Goal: Task Accomplishment & Management: Manage account settings

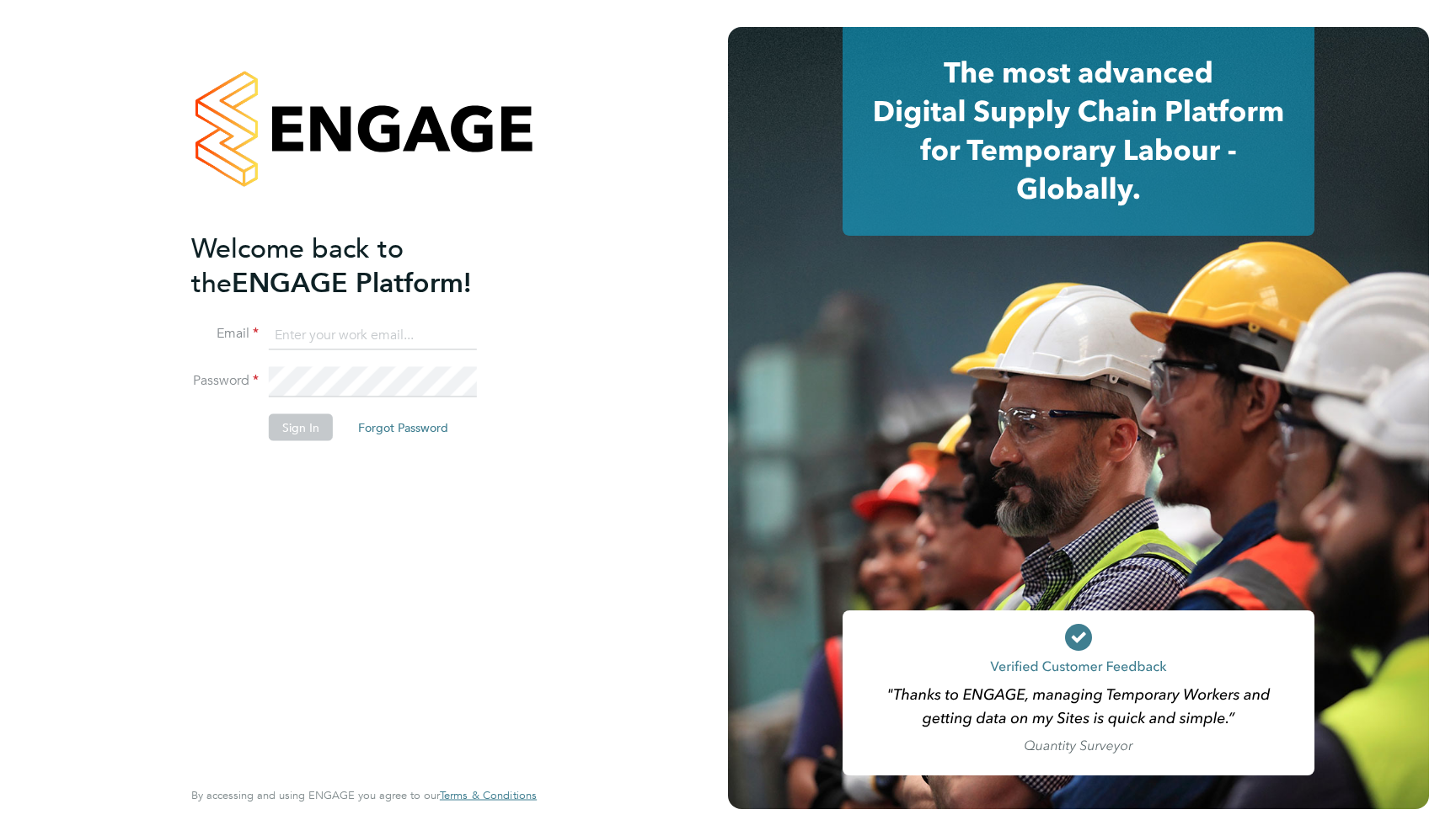
click at [349, 333] on input at bounding box center [373, 335] width 208 height 31
click at [319, 339] on input at bounding box center [373, 335] width 208 height 31
click at [302, 333] on input at bounding box center [373, 335] width 208 height 31
click at [312, 329] on input at bounding box center [373, 335] width 208 height 31
click at [295, 337] on input at bounding box center [373, 335] width 208 height 31
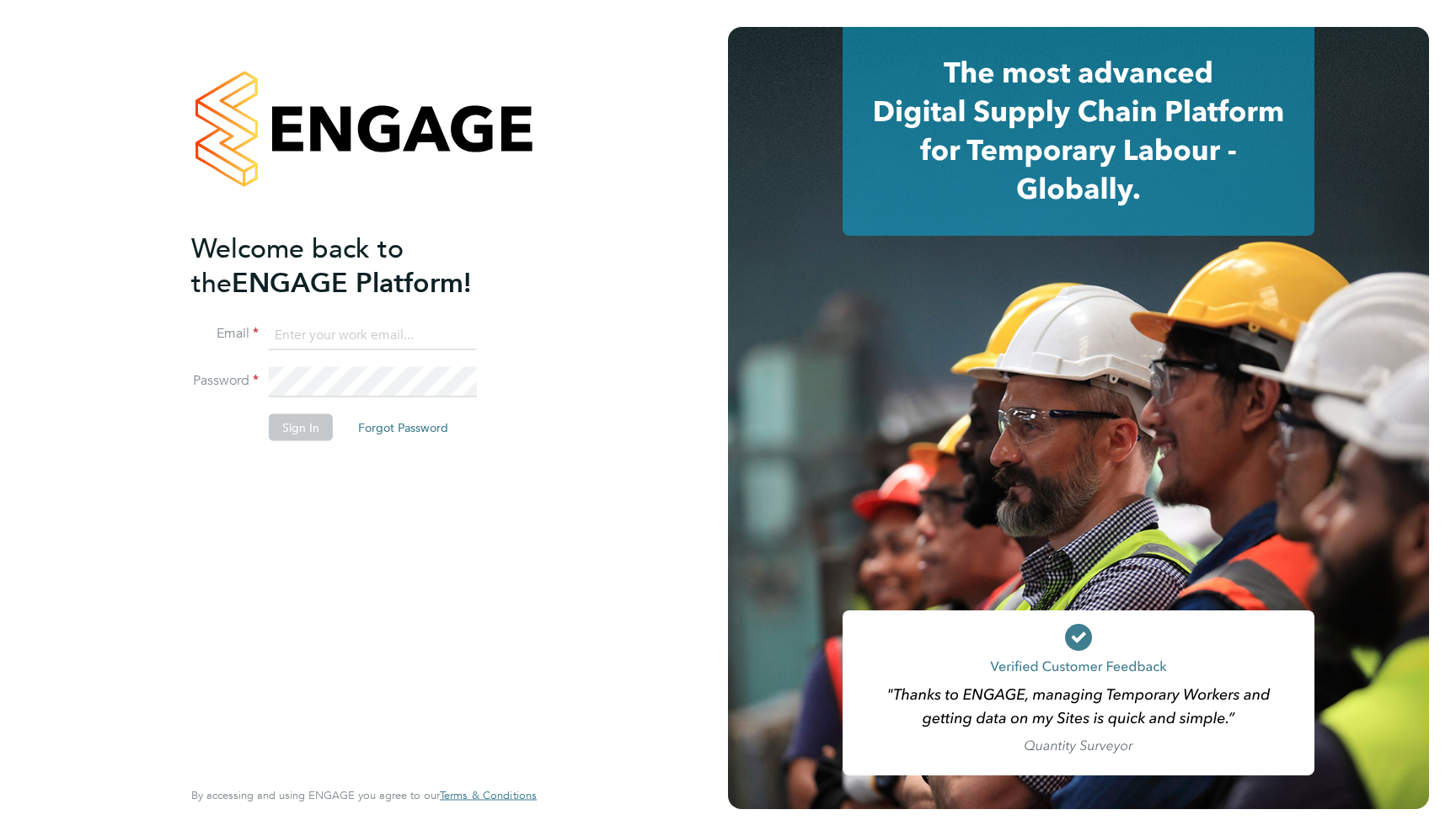
click at [295, 364] on li "Email" at bounding box center [356, 343] width 329 height 47
click at [294, 330] on input at bounding box center [373, 335] width 208 height 31
type input "support@engagelabs.io"
click at [413, 375] on div "Sorry, we are having problems connecting to our services." at bounding box center [364, 418] width 728 height 836
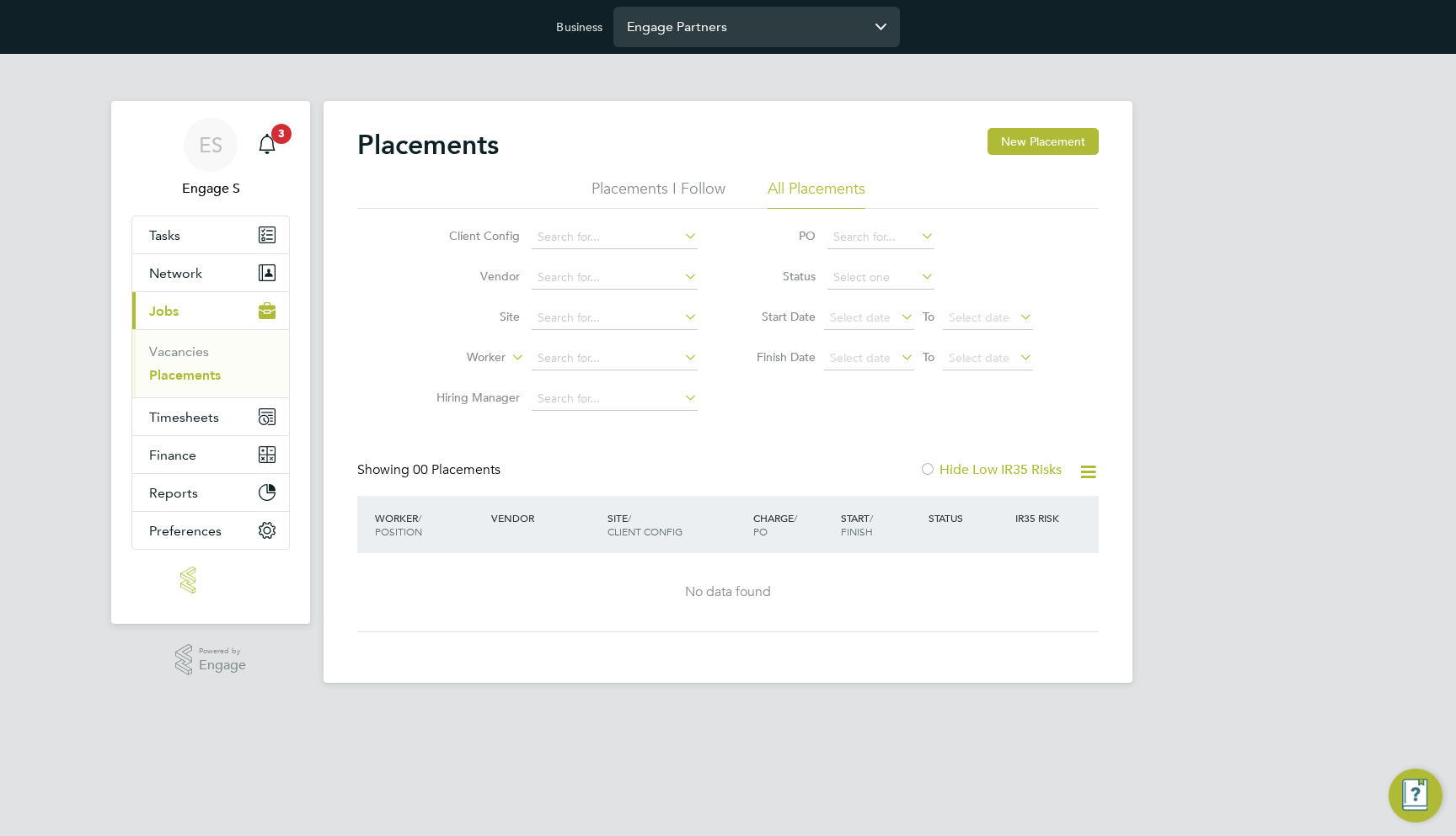
click at [745, 33] on input "Engage Partners" at bounding box center [757, 26] width 287 height 39
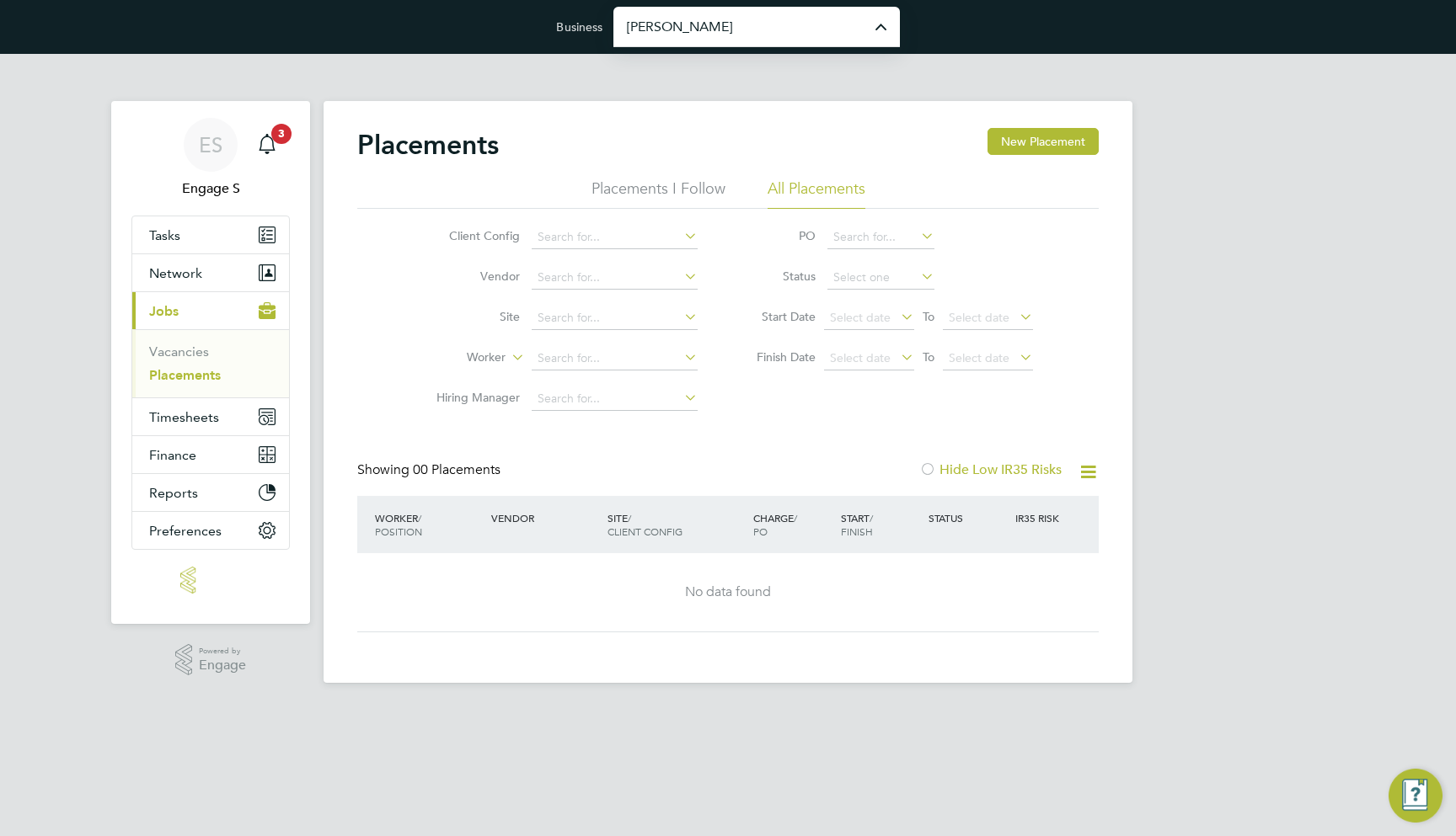
type input "[PERSON_NAME] Construction & Infrastructure Ltd"
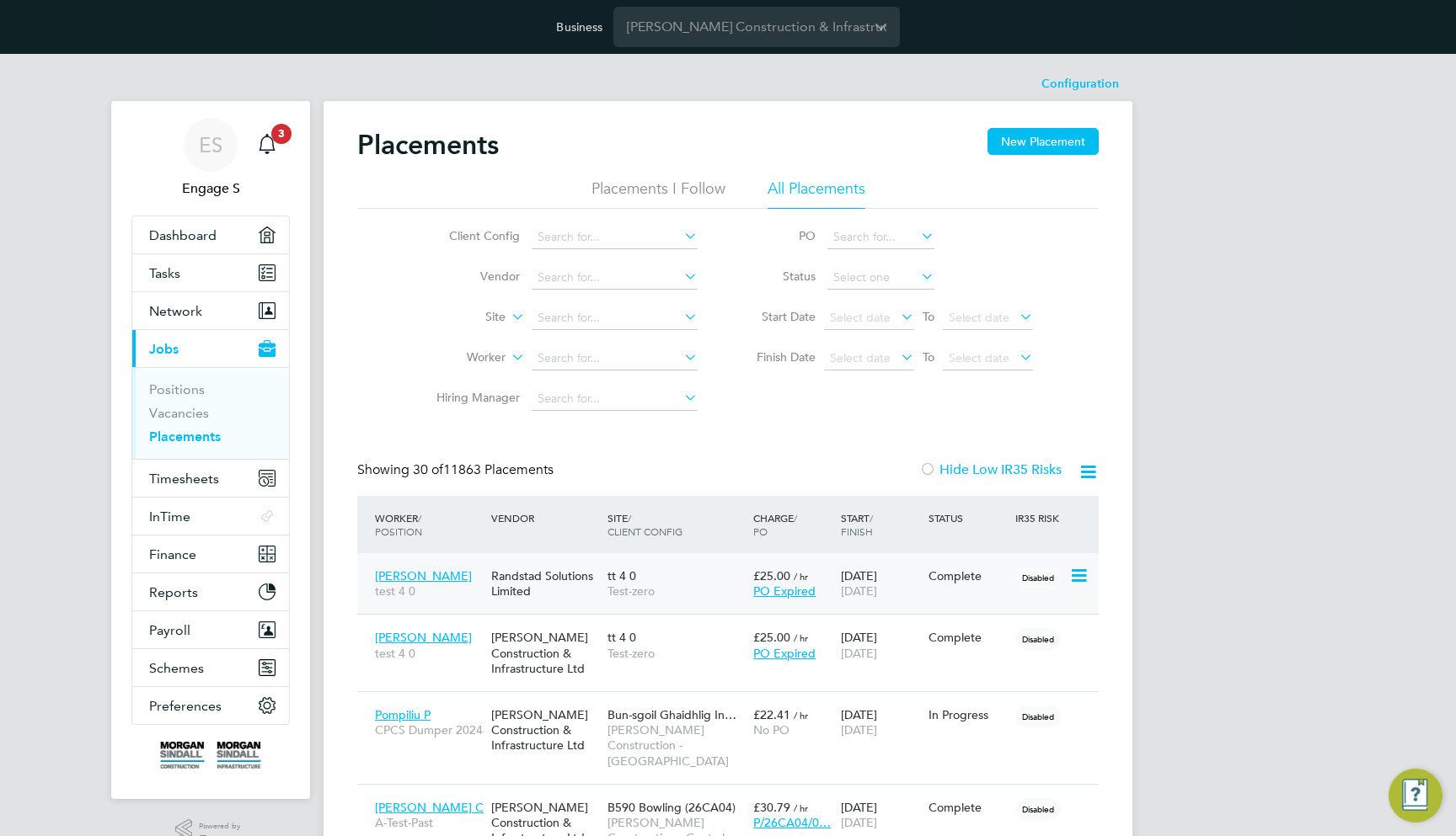
click at [647, 582] on div "tt 4 0 Test-zero" at bounding box center [676, 584] width 146 height 47
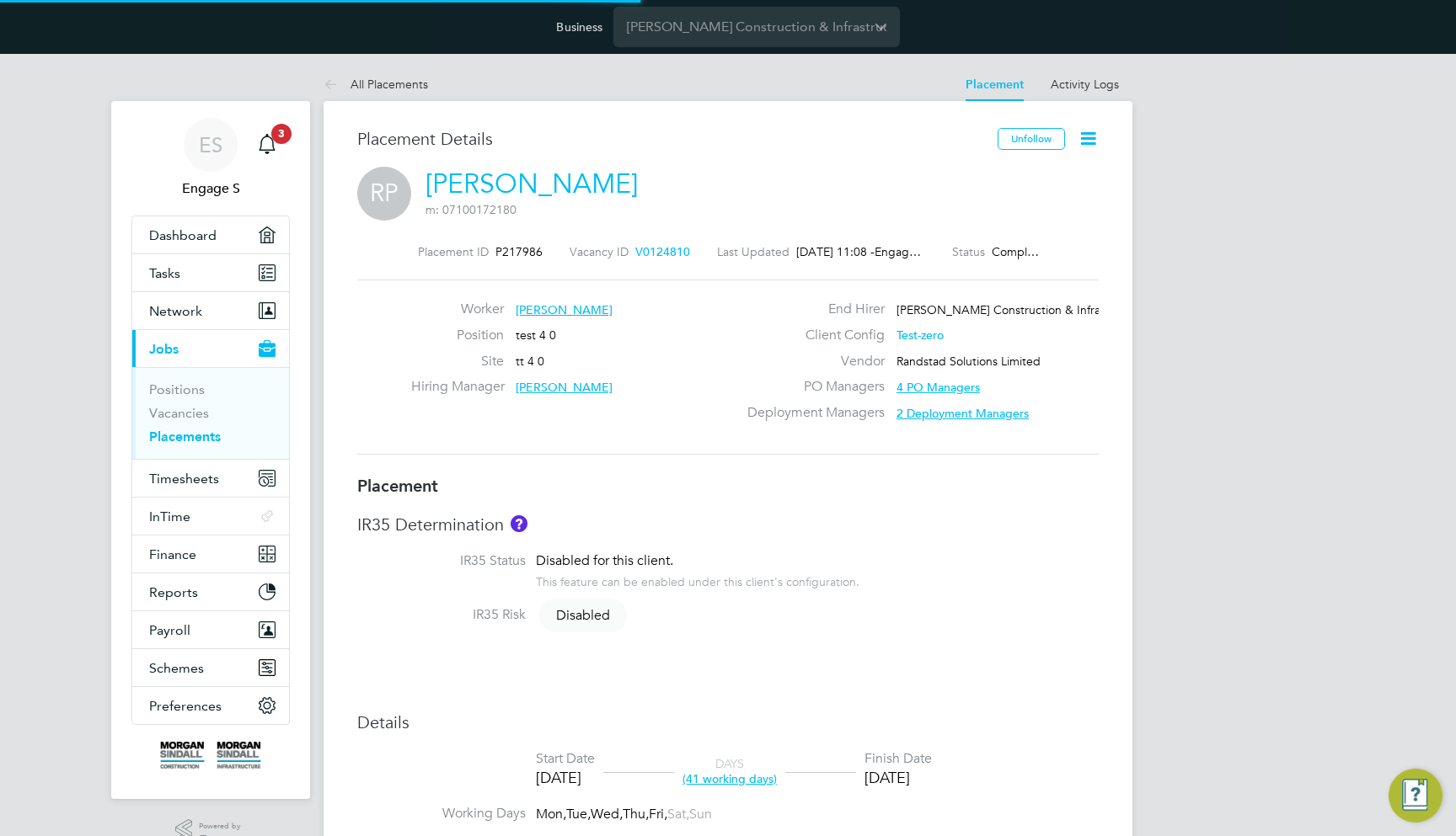
click at [1080, 148] on icon at bounding box center [1088, 139] width 21 height 21
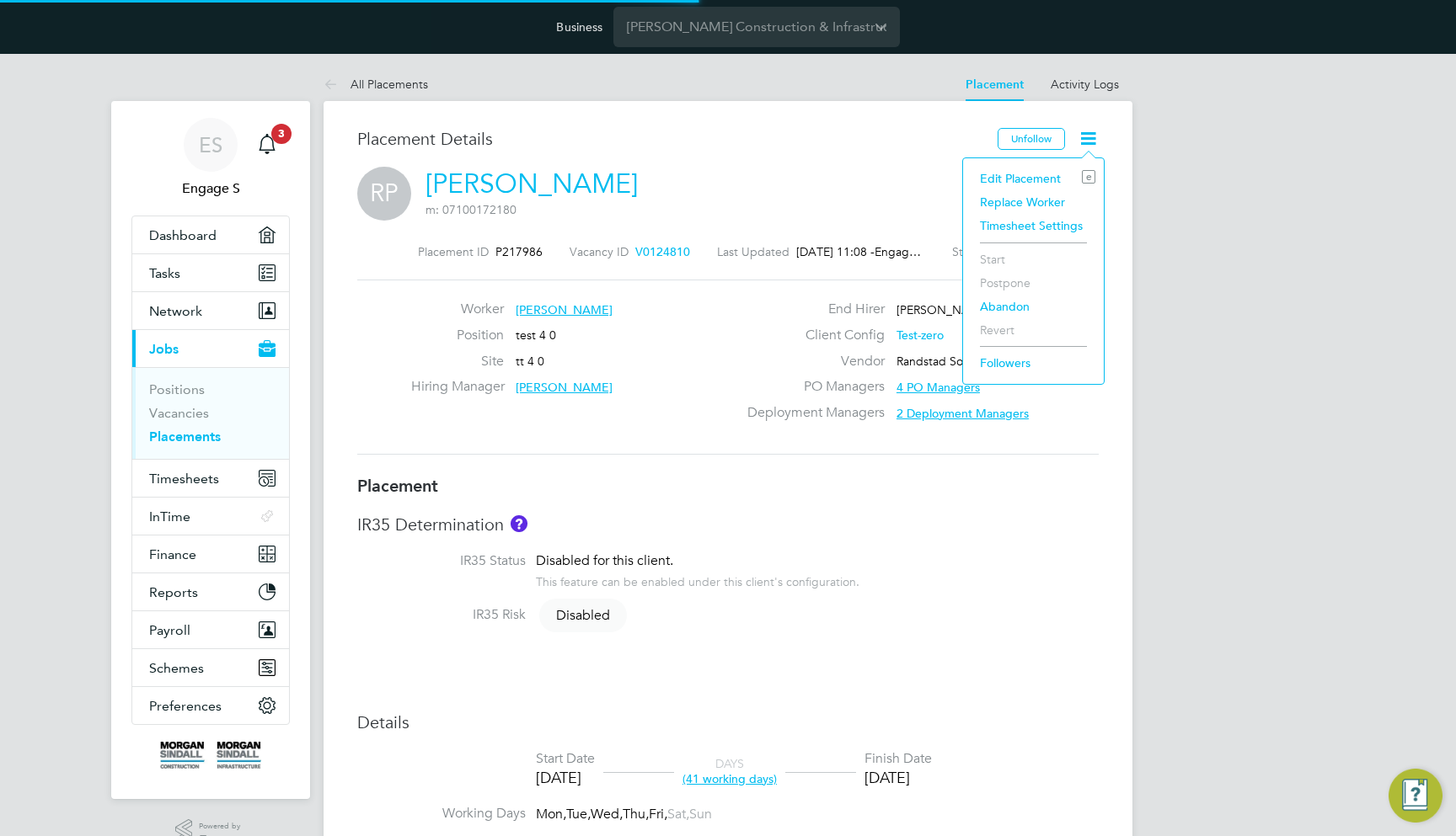
click at [1056, 219] on li "Timesheet Settings" at bounding box center [1033, 225] width 124 height 24
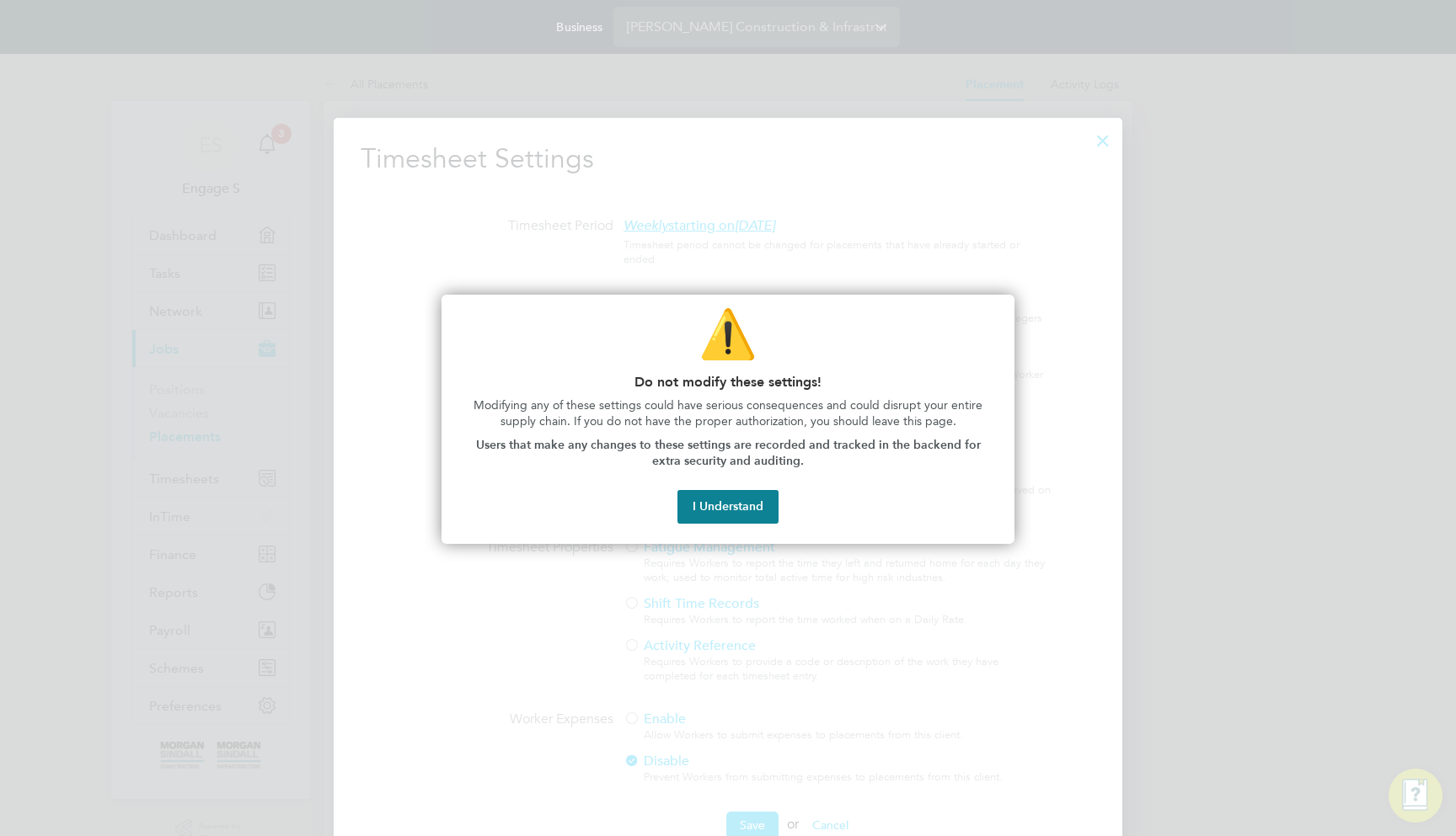
scroll to position [9, 9]
click at [742, 513] on button "I Understand" at bounding box center [728, 507] width 101 height 34
